Goal: Find specific page/section: Find specific page/section

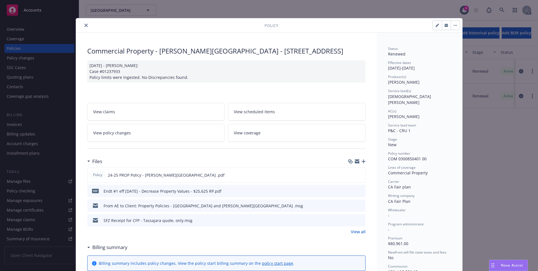
click at [84, 26] on icon "close" at bounding box center [85, 25] width 3 height 3
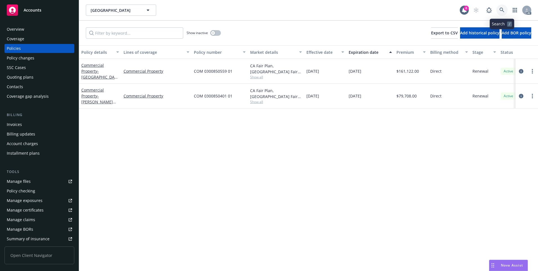
click at [502, 10] on icon at bounding box center [502, 10] width 5 height 5
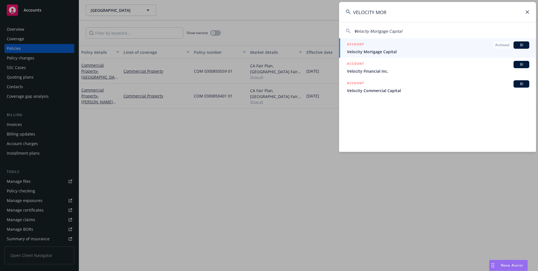
type input "VELOCITY MOR"
click at [387, 46] on div "ACCOUNT Archived BI" at bounding box center [438, 44] width 182 height 7
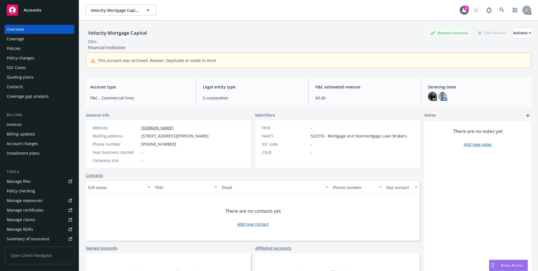
click at [24, 49] on div "Policies" at bounding box center [39, 48] width 65 height 9
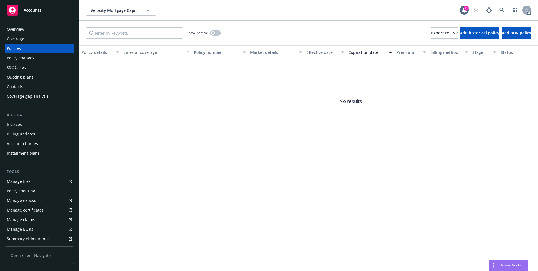
click at [24, 46] on div "Policies" at bounding box center [39, 48] width 65 height 9
click at [217, 32] on button "button" at bounding box center [215, 33] width 11 height 6
click at [504, 9] on link at bounding box center [502, 10] width 11 height 11
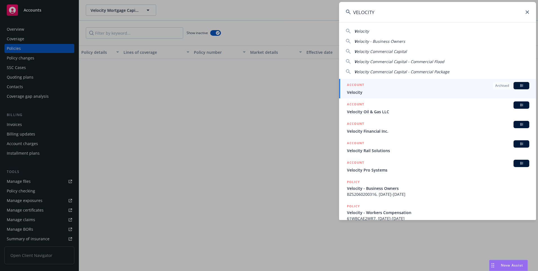
click at [400, 50] on span "elocity Commercial Capital" at bounding box center [382, 51] width 50 height 5
type input "Velocity Commercial Capital"
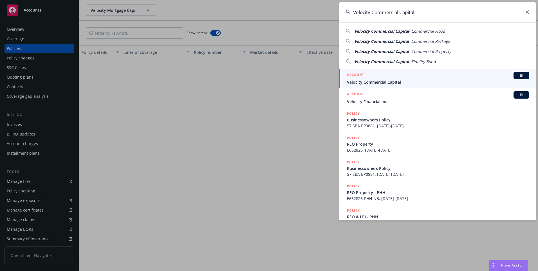
click at [399, 81] on span "Velocity Commercial Capital" at bounding box center [438, 82] width 182 height 6
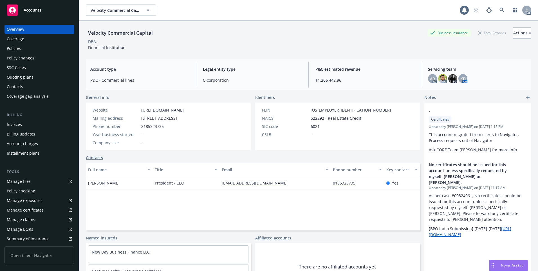
click at [46, 45] on div "Policies" at bounding box center [39, 48] width 65 height 9
